Goal: Communication & Community: Ask a question

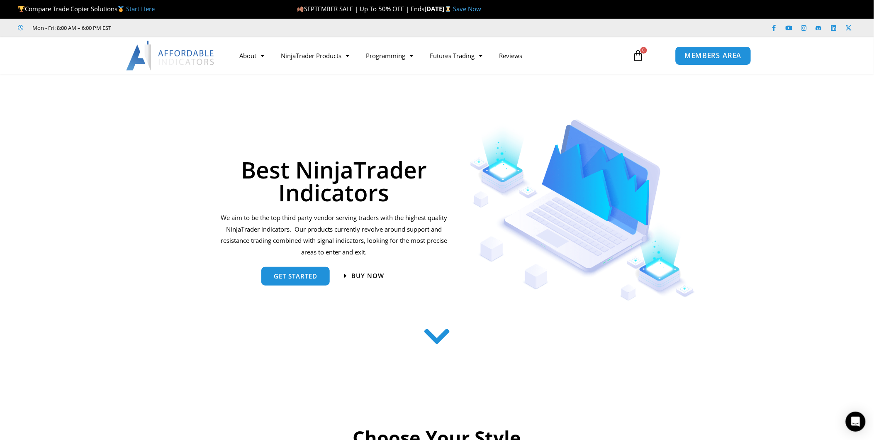
click at [698, 63] on link "MEMBERS AREA" at bounding box center [714, 55] width 76 height 19
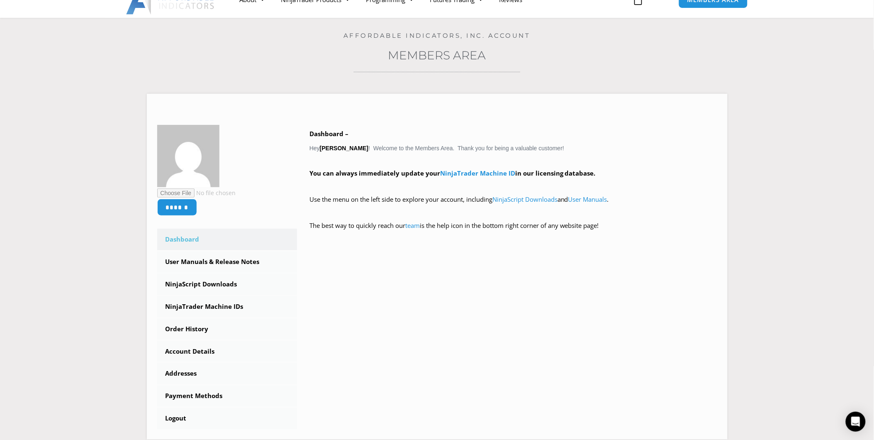
scroll to position [92, 0]
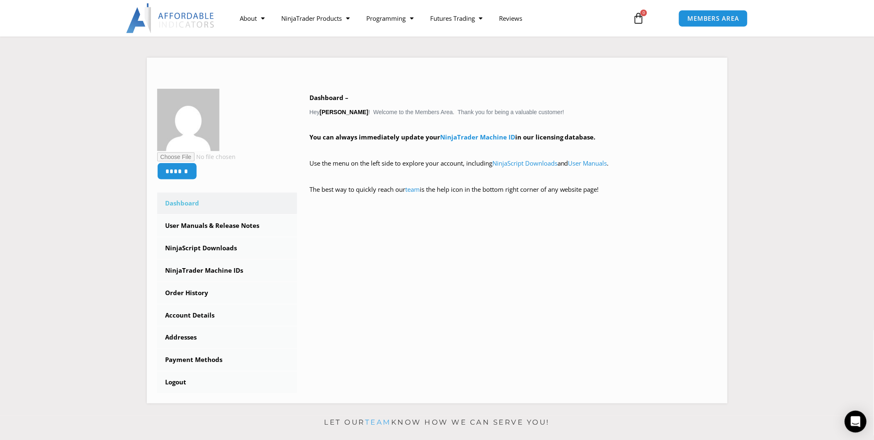
click at [856, 424] on icon "Open Intercom Messenger" at bounding box center [856, 421] width 11 height 11
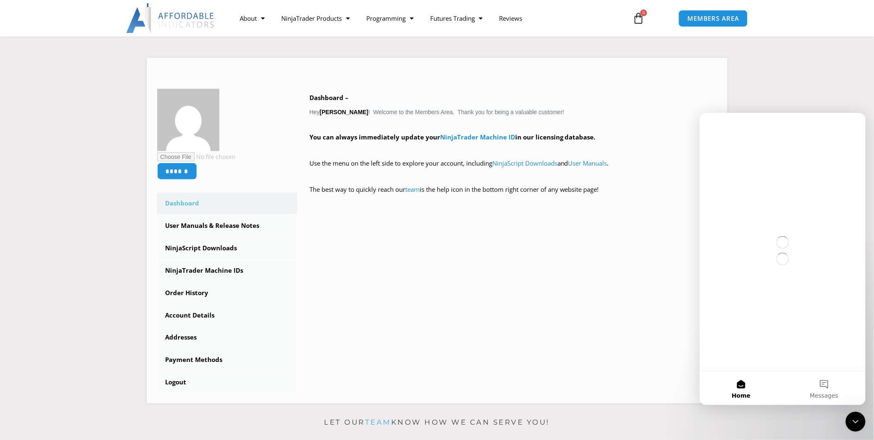
scroll to position [0, 0]
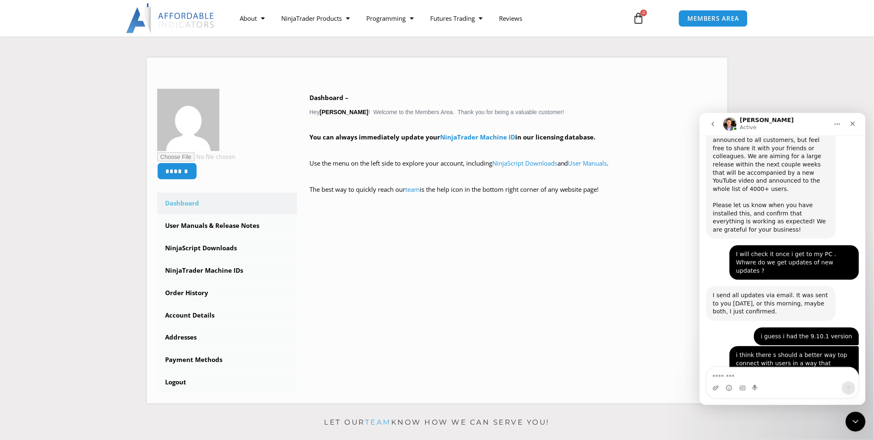
scroll to position [2526, 0]
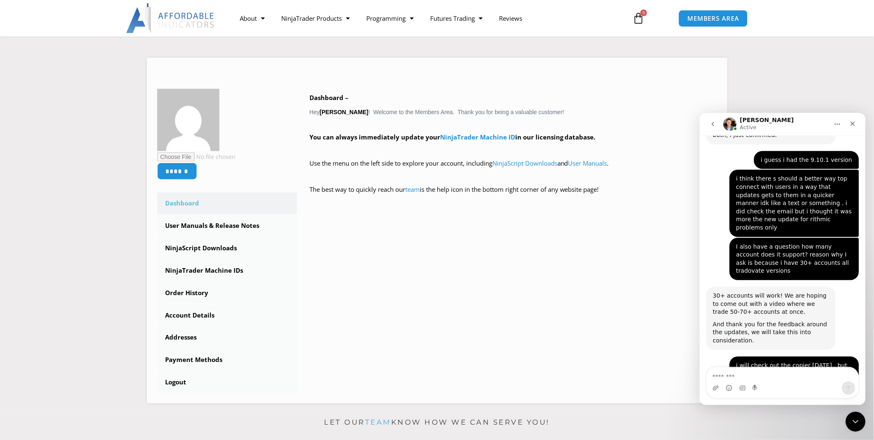
click at [764, 376] on textarea "Message…" at bounding box center [783, 374] width 152 height 14
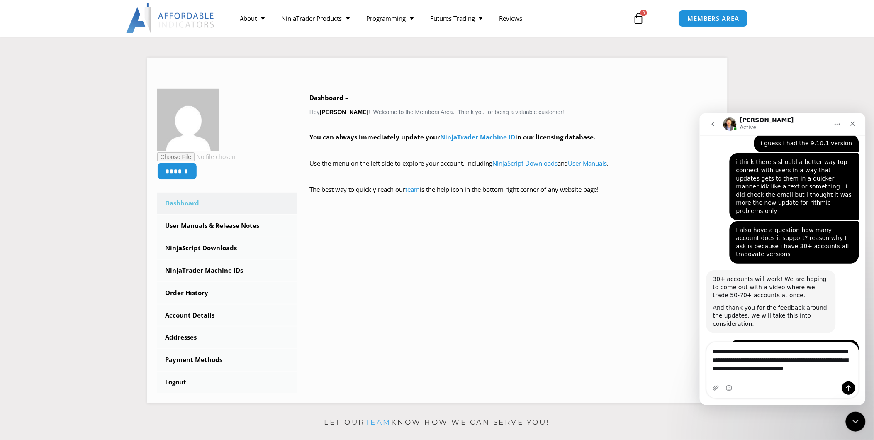
scroll to position [2551, 0]
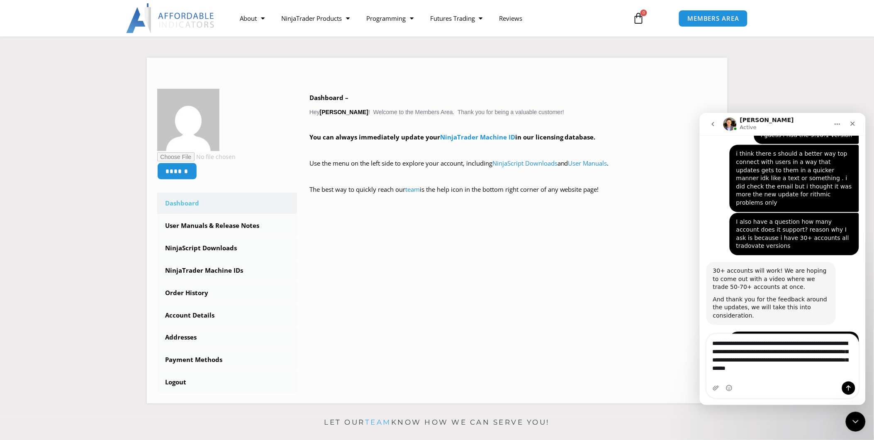
drag, startPoint x: 810, startPoint y: 378, endPoint x: 812, endPoint y: 386, distance: 9.1
click at [812, 386] on div "Intercom messenger" at bounding box center [783, 387] width 152 height 13
click at [821, 373] on textarea "**********" at bounding box center [783, 353] width 152 height 39
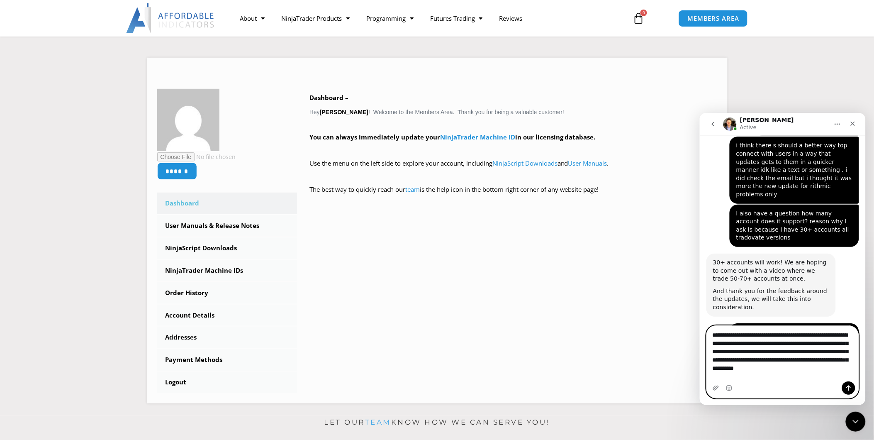
scroll to position [2568, 0]
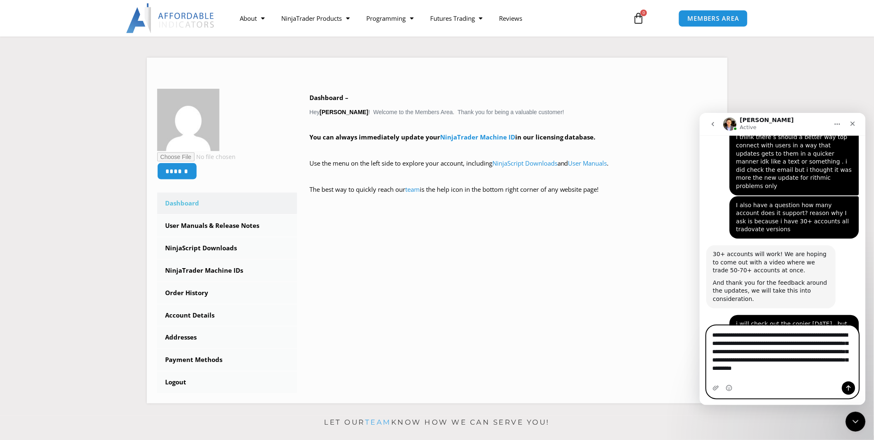
type textarea "**********"
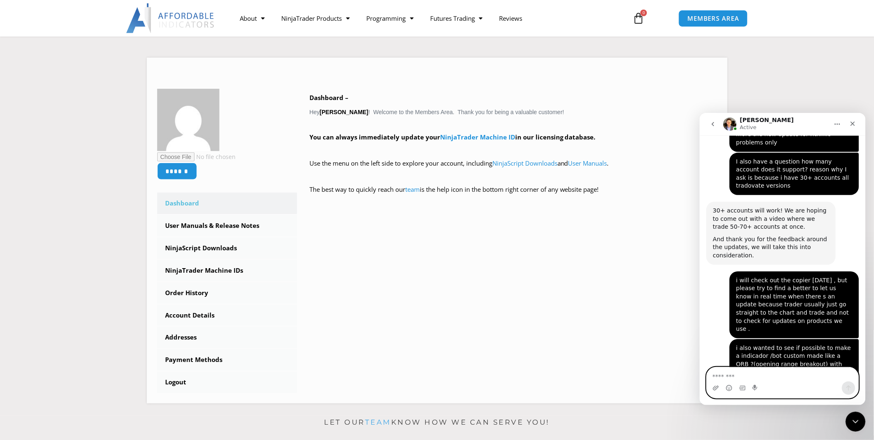
scroll to position [2611, 0]
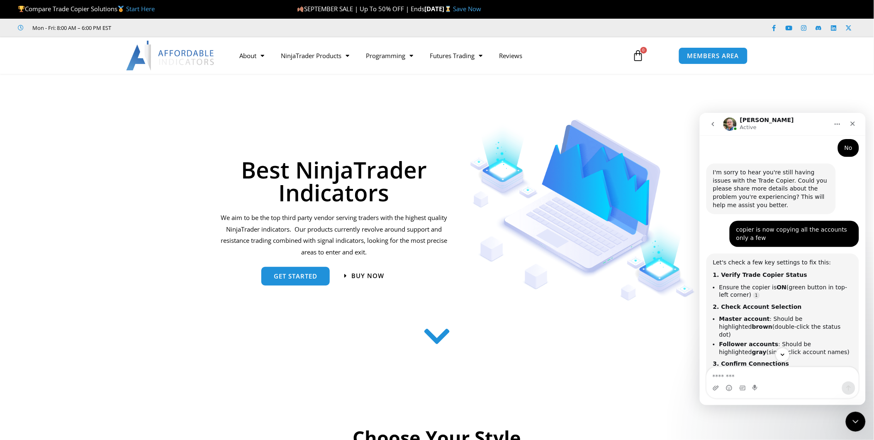
scroll to position [830, 0]
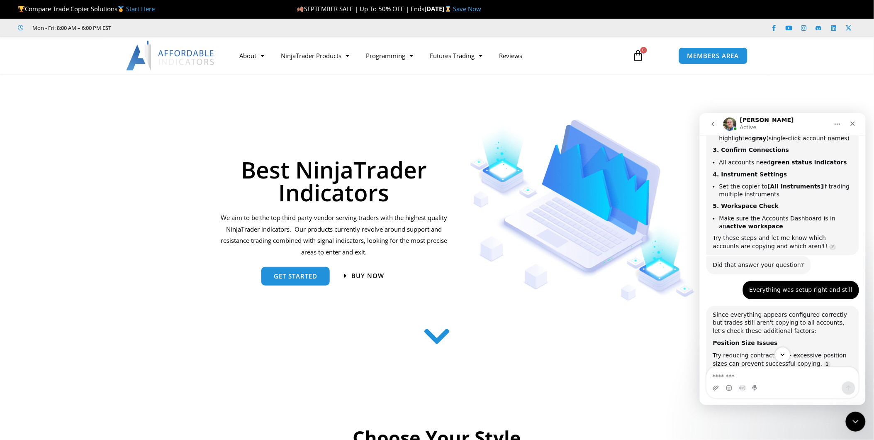
click at [781, 356] on icon "Scroll to bottom" at bounding box center [782, 354] width 7 height 7
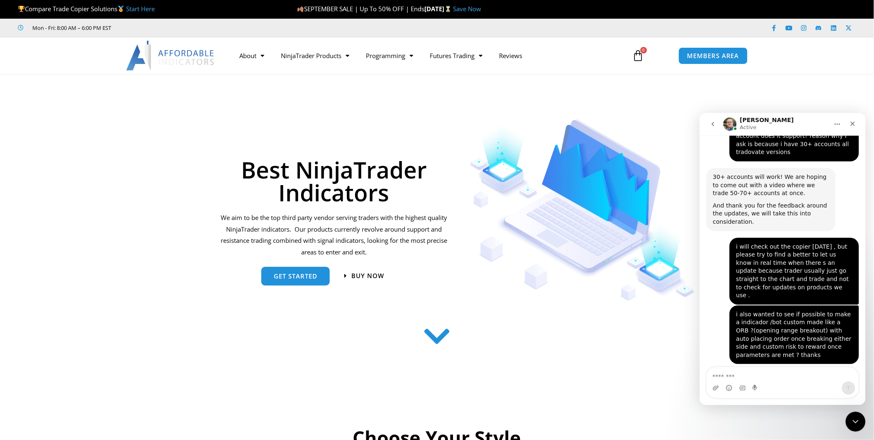
scroll to position [2752, 0]
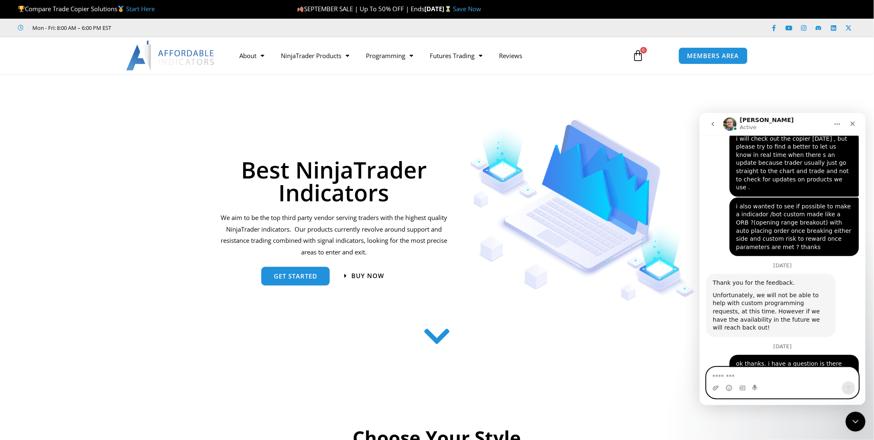
click at [800, 378] on textarea "Message…" at bounding box center [783, 374] width 152 height 14
click at [800, 377] on textarea "Message…" at bounding box center [783, 374] width 152 height 14
